Goal: Information Seeking & Learning: Learn about a topic

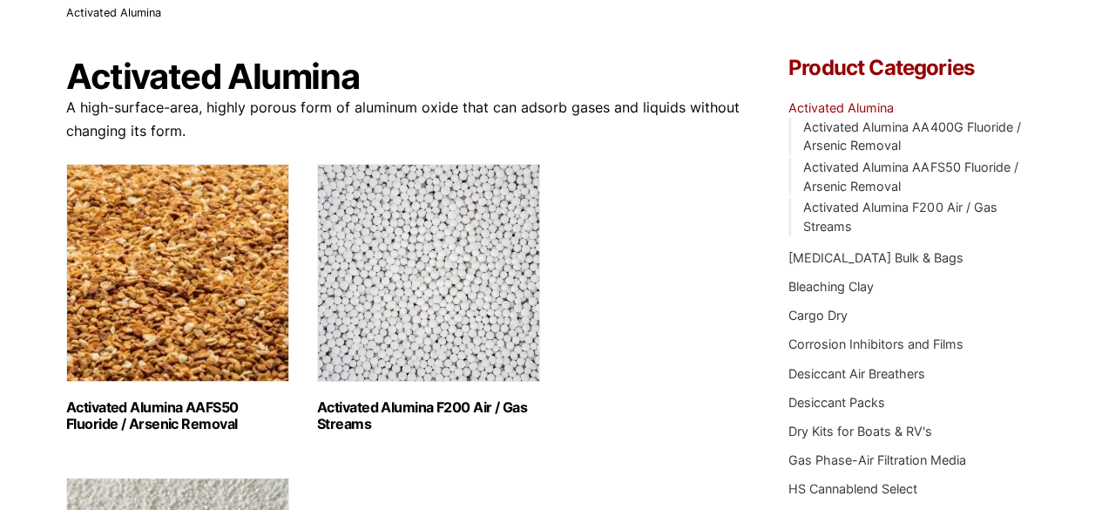
scroll to position [87, 0]
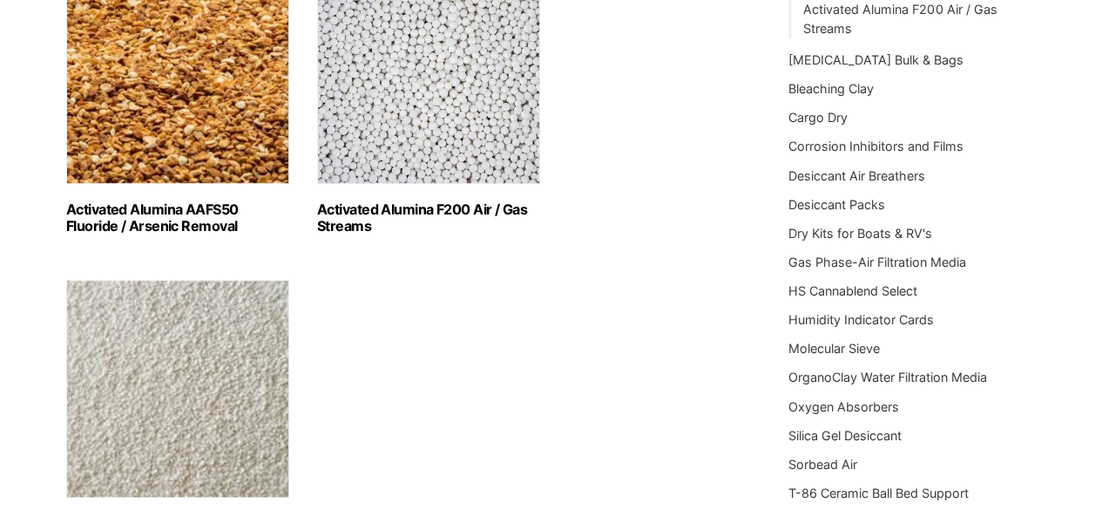
scroll to position [180, 0]
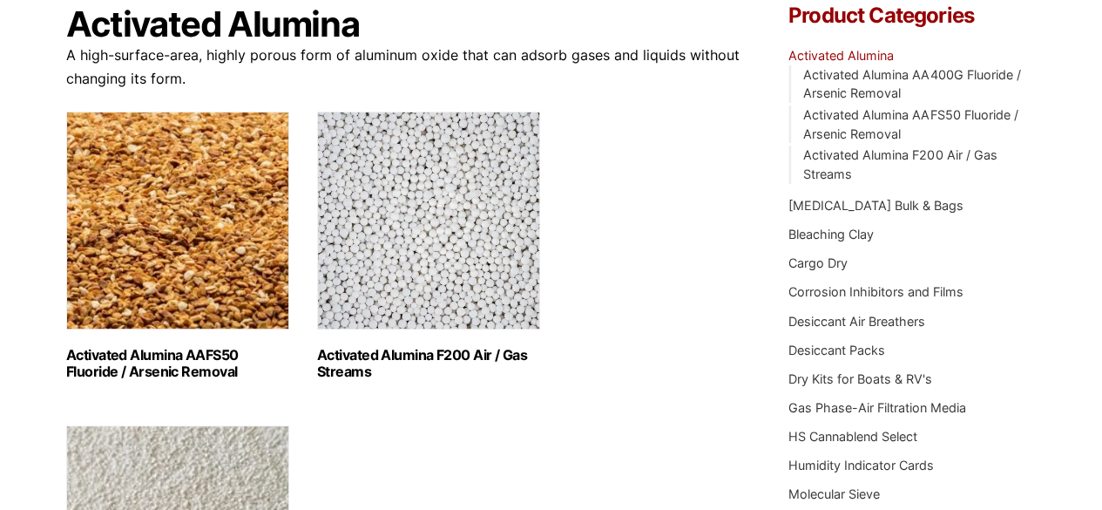
click at [431, 259] on img "Visit product category Activated Alumina F200 Air / Gas Streams" at bounding box center [428, 221] width 223 height 218
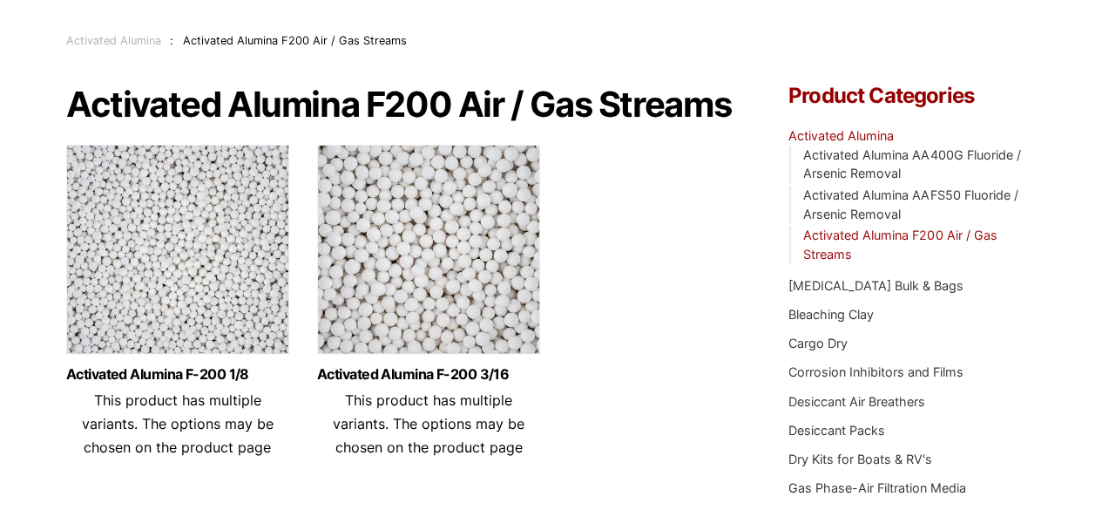
scroll to position [87, 0]
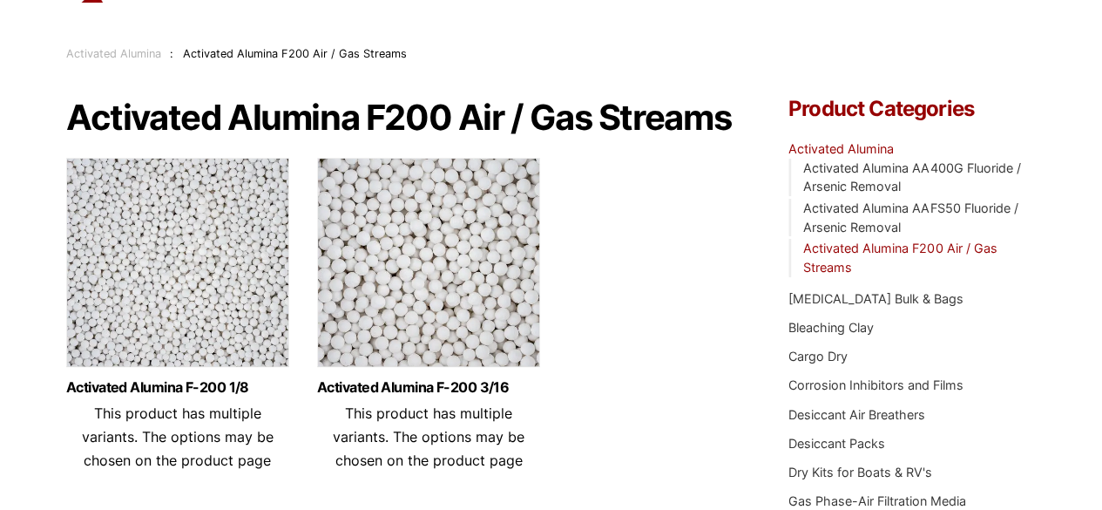
click at [173, 254] on img at bounding box center [177, 267] width 223 height 218
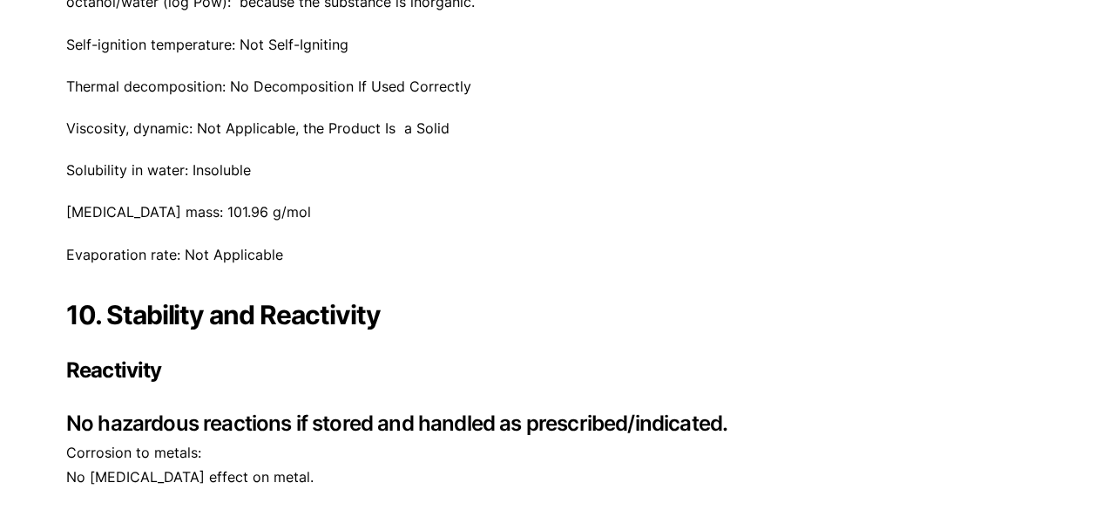
scroll to position [5403, 0]
